Goal: Information Seeking & Learning: Learn about a topic

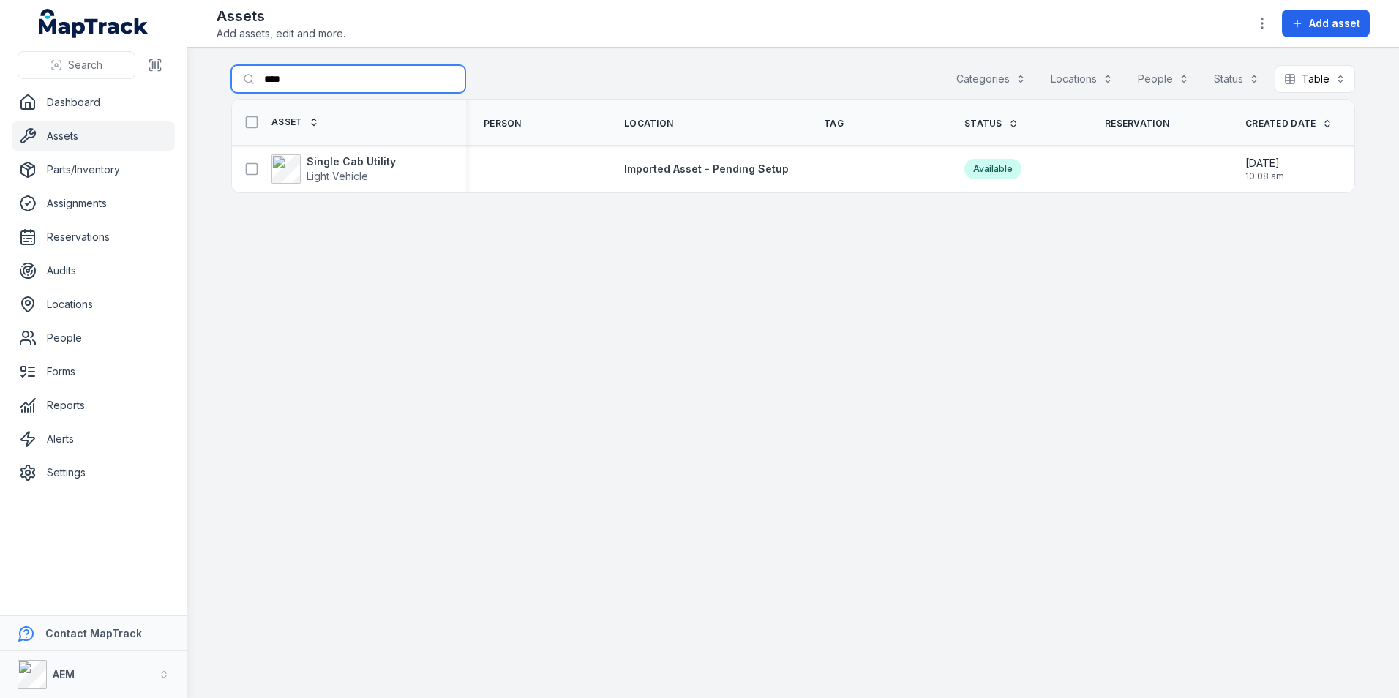
drag, startPoint x: 333, startPoint y: 86, endPoint x: 216, endPoint y: 102, distance: 118.1
click at [216, 102] on main "Search for assets **** Categories Locations People Status Table ***** Asset Per…" at bounding box center [792, 373] width 1211 height 650
type input "****"
click at [360, 165] on strong "BOOGIE DOLLY" at bounding box center [346, 161] width 81 height 15
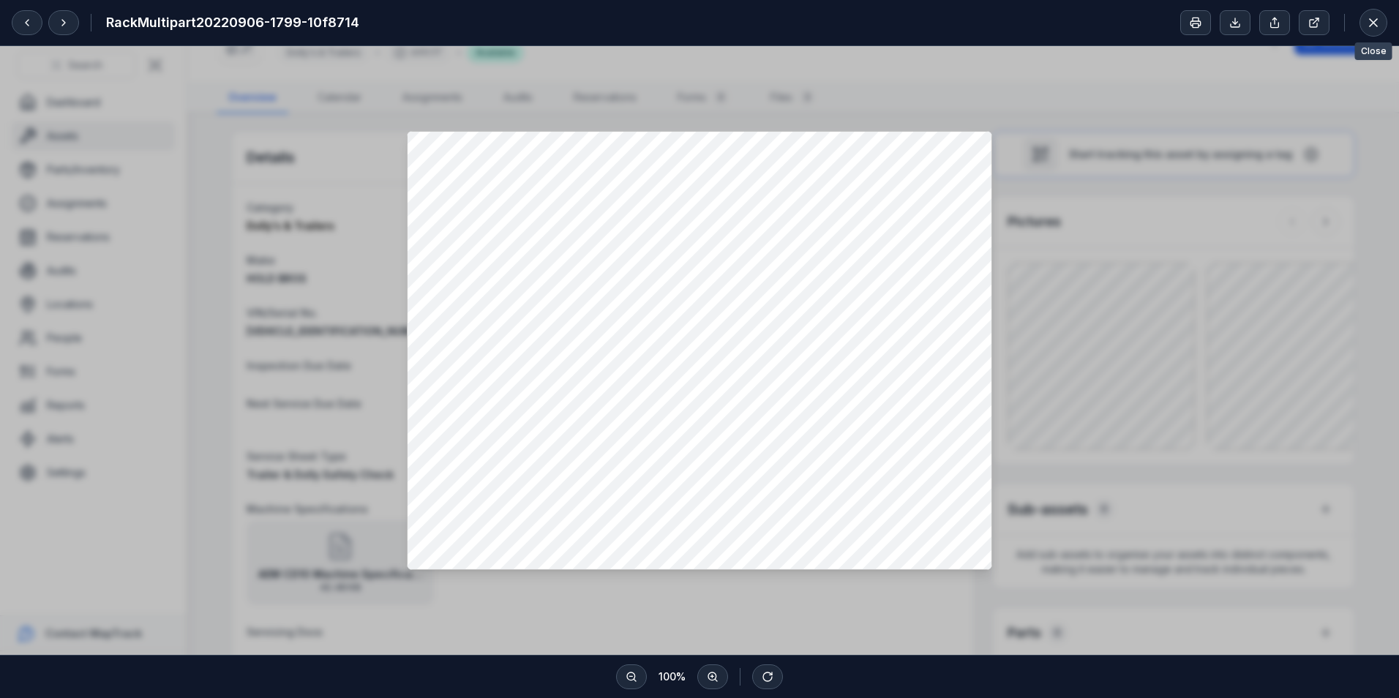
click at [1385, 14] on div at bounding box center [1373, 23] width 28 height 28
click at [1370, 25] on icon at bounding box center [1372, 22] width 7 height 7
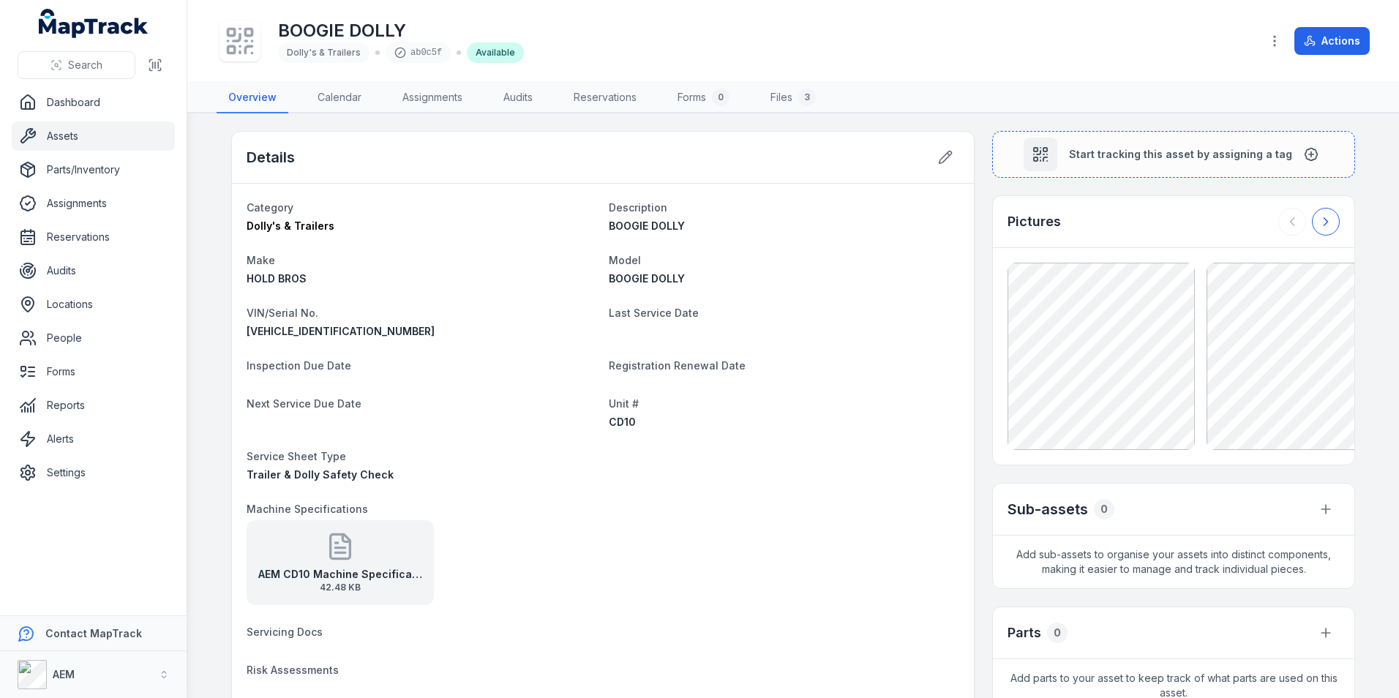
click at [1318, 219] on icon at bounding box center [1325, 221] width 15 height 15
click at [1293, 222] on icon at bounding box center [1291, 221] width 15 height 15
click at [939, 161] on icon at bounding box center [945, 157] width 12 height 12
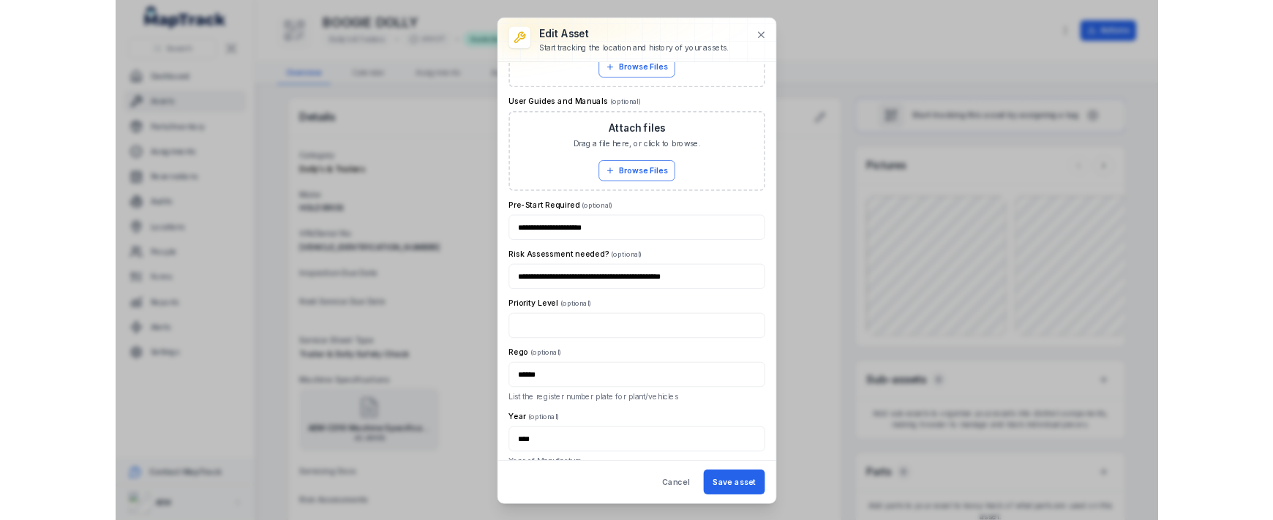
scroll to position [1165, 0]
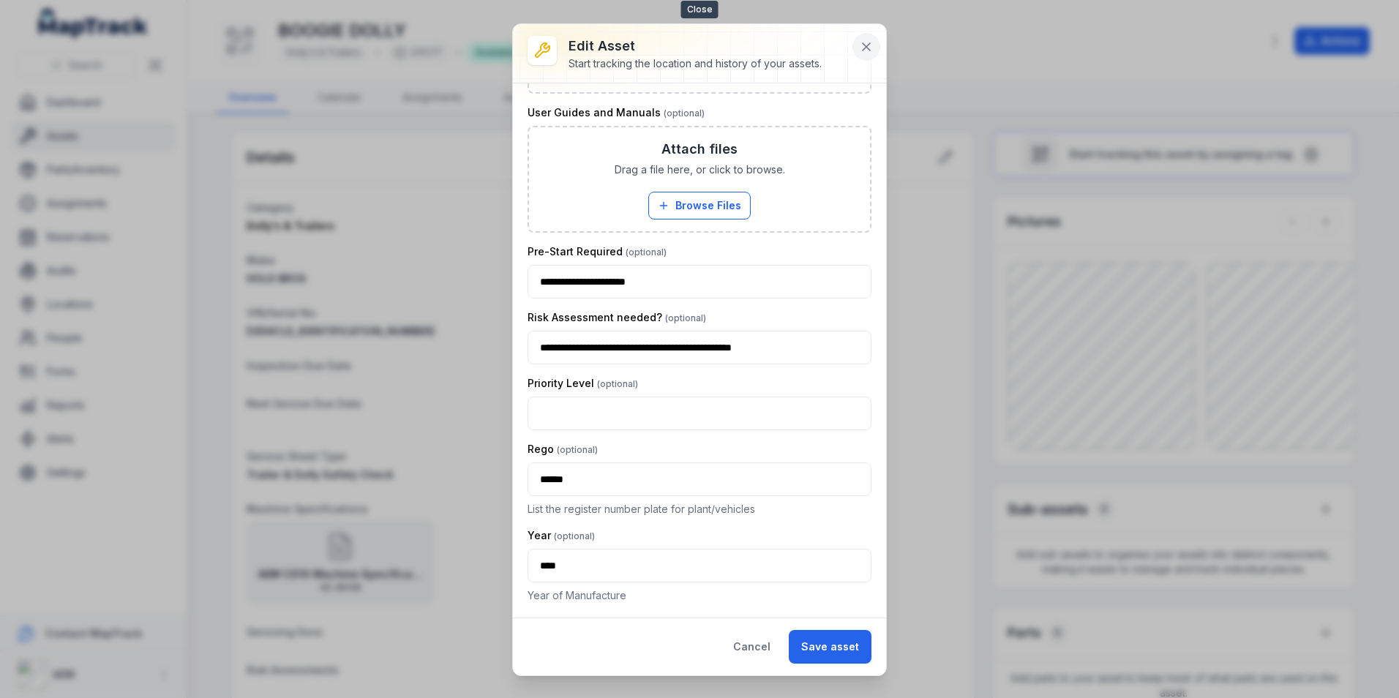
click at [872, 47] on icon at bounding box center [866, 47] width 15 height 15
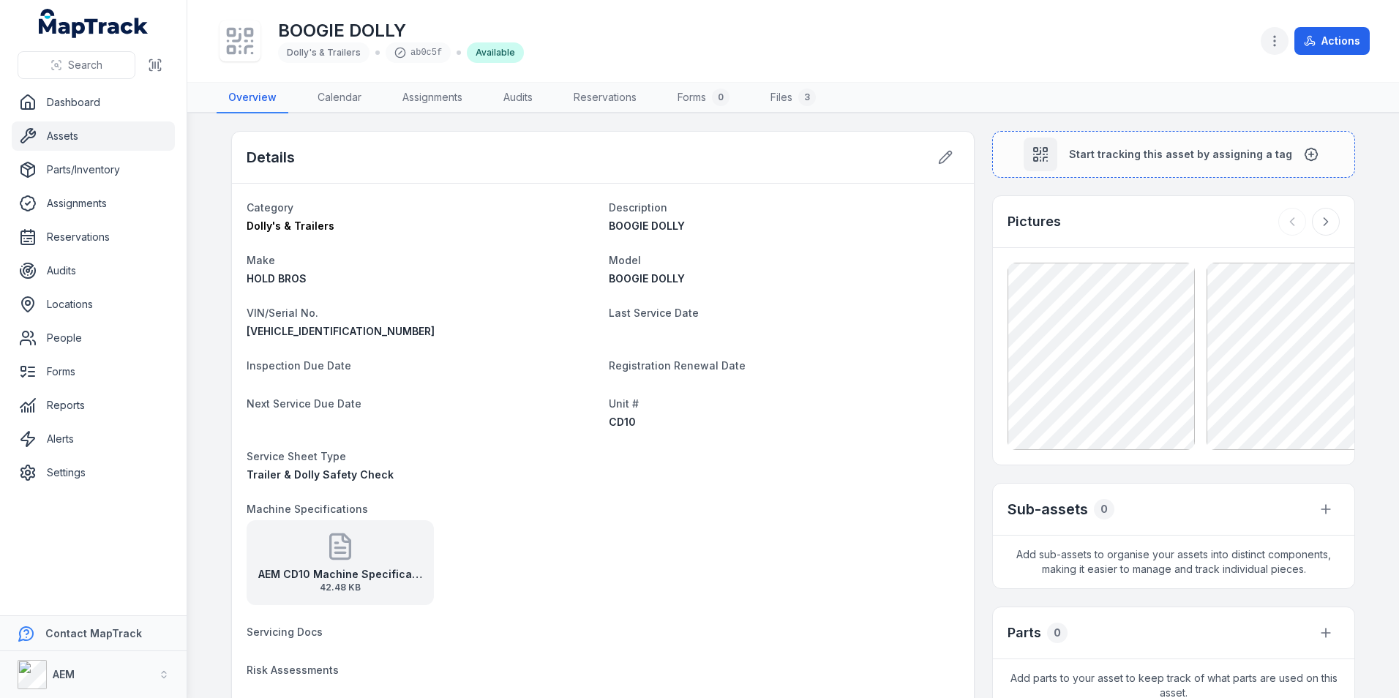
click at [1271, 40] on icon "button" at bounding box center [1274, 41] width 15 height 15
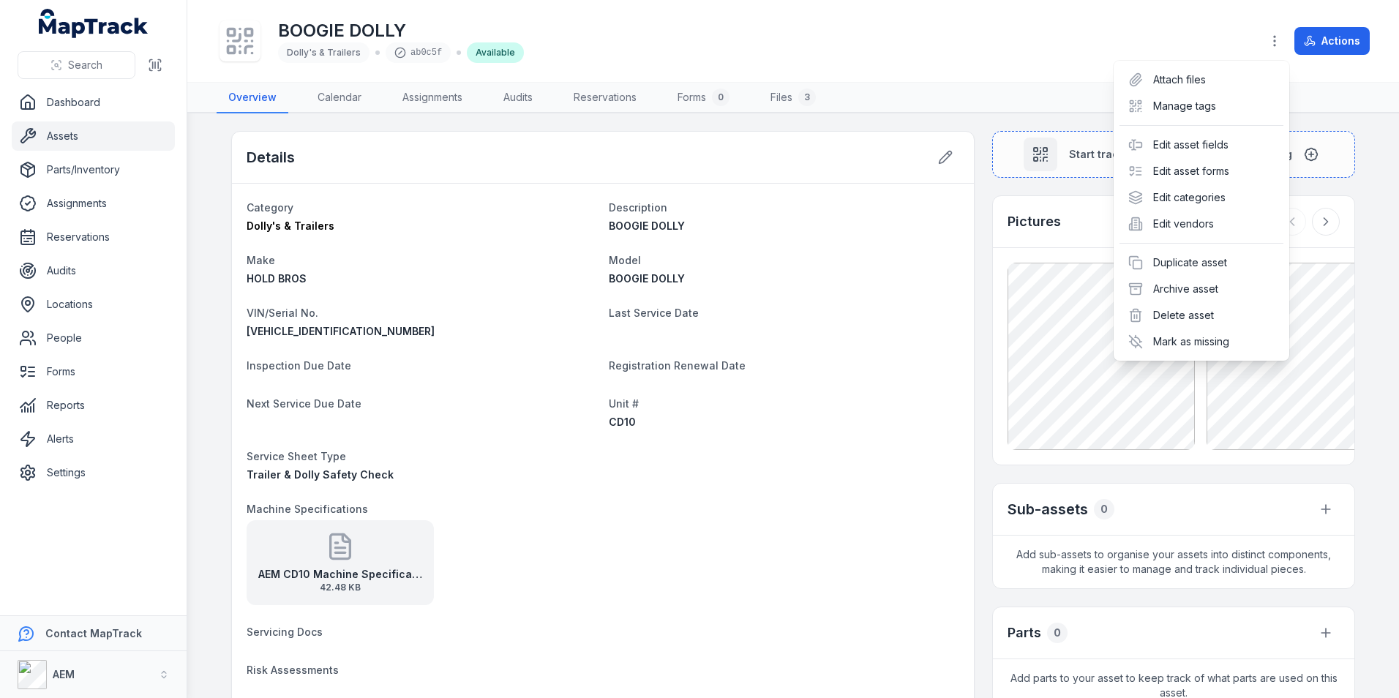
click at [988, 325] on div "Toggle Navigation BOOGIE DOLLY Dolly's & Trailers ab0c5f Available Actions Over…" at bounding box center [792, 349] width 1211 height 698
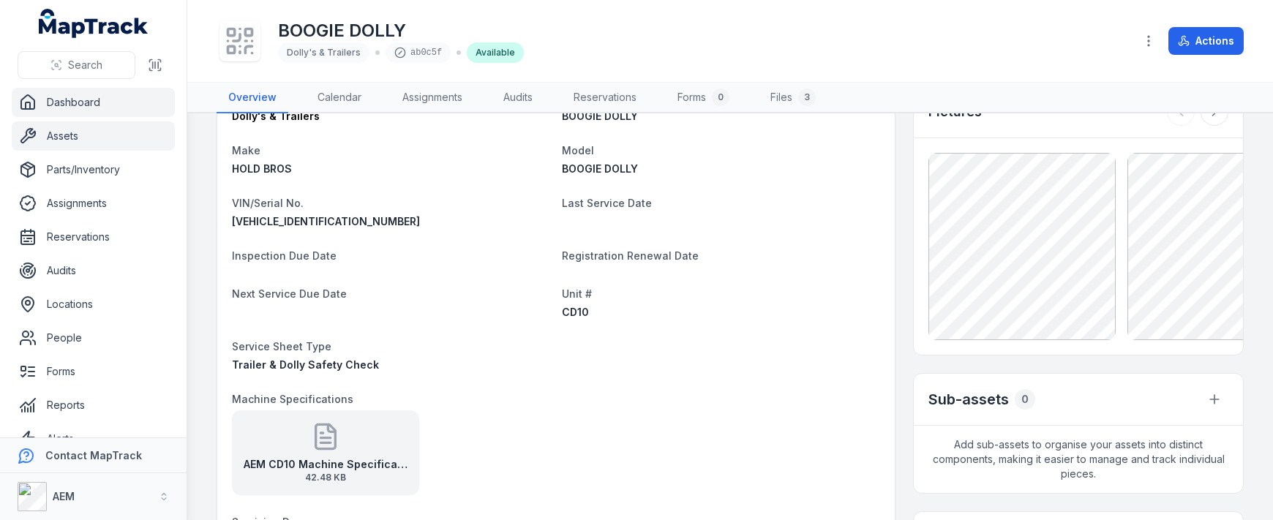
scroll to position [0, 0]
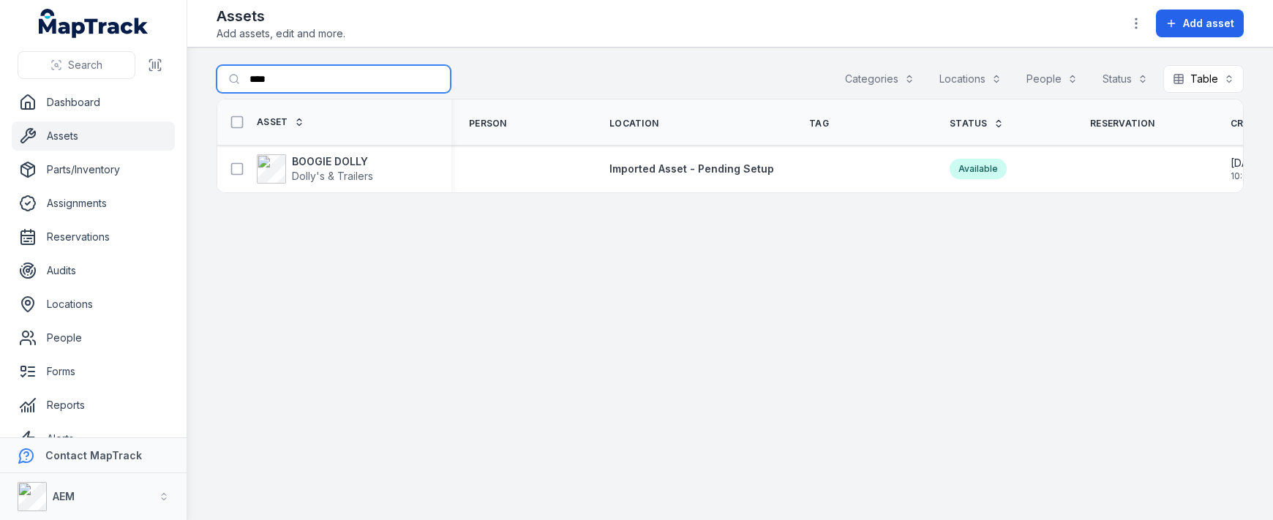
drag, startPoint x: 311, startPoint y: 76, endPoint x: 134, endPoint y: 78, distance: 177.0
click at [134, 78] on div "Search Dashboard Assets Parts/Inventory Assignments Reservations Audits Locatio…" at bounding box center [636, 260] width 1273 height 520
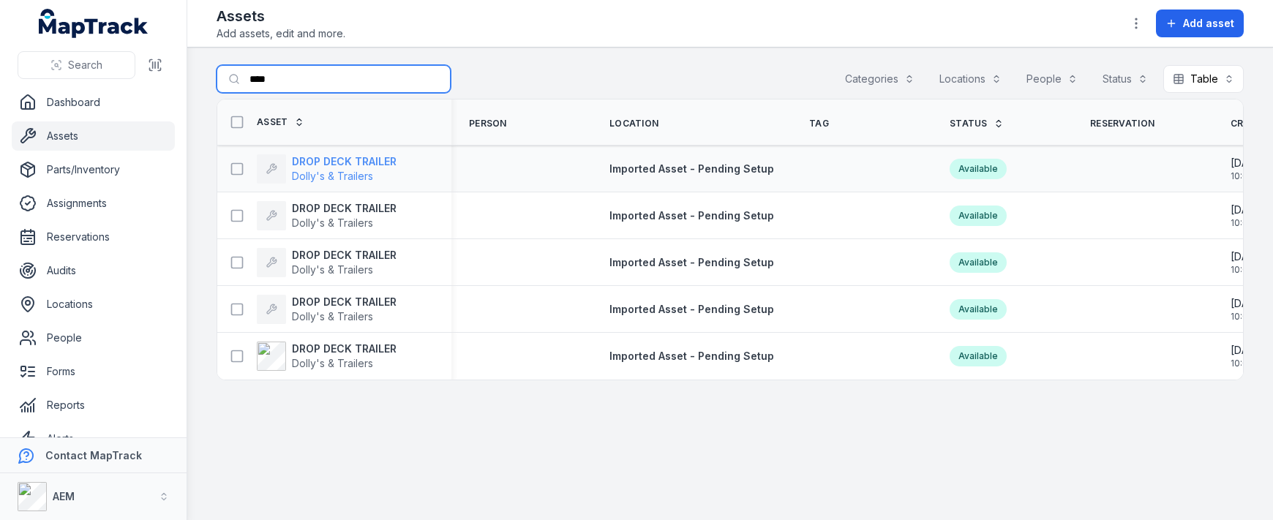
type input "****"
click at [299, 161] on strong "DROP DECK TRAILER" at bounding box center [344, 161] width 105 height 15
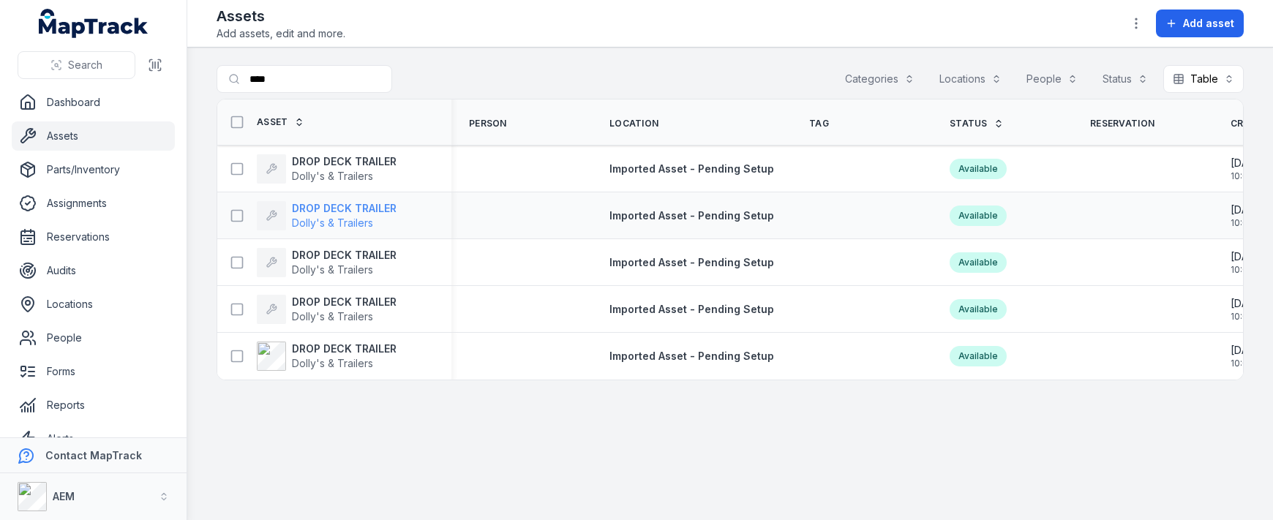
click at [345, 216] on span "Dolly's & Trailers" at bounding box center [344, 223] width 105 height 15
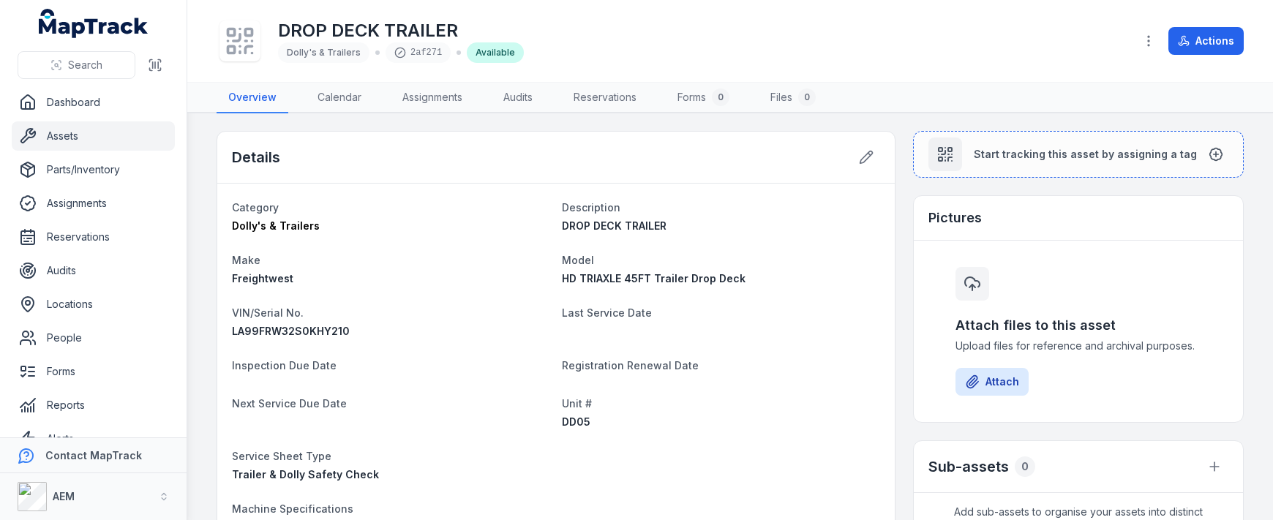
click at [993, 396] on div "Attach files to this asset Upload files for reference and archival purposes. At…" at bounding box center [1078, 331] width 281 height 152
click at [996, 377] on button "Attach" at bounding box center [991, 382] width 73 height 28
